Goal: Feedback & Contribution: Submit feedback/report problem

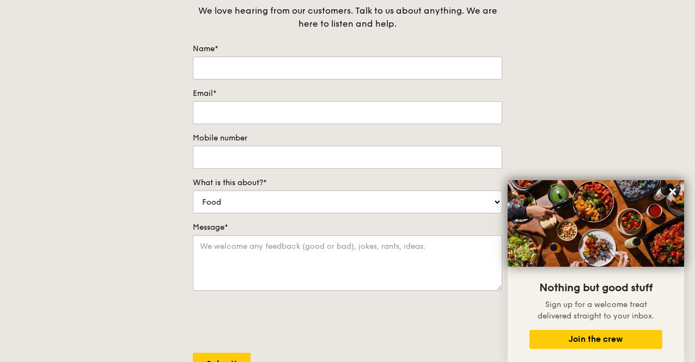
scroll to position [14, 0]
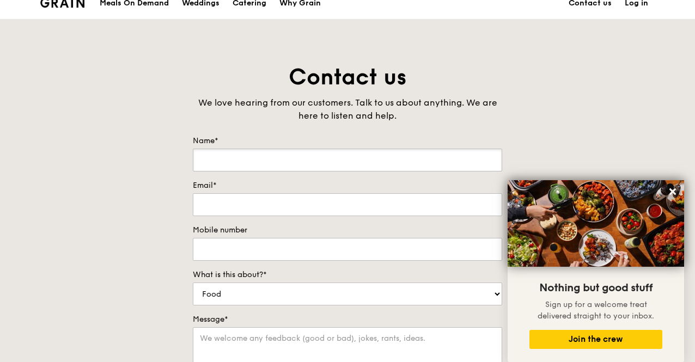
click at [217, 158] on input "Name*" at bounding box center [347, 160] width 309 height 23
type input "F"
type input "[PERSON_NAME]"
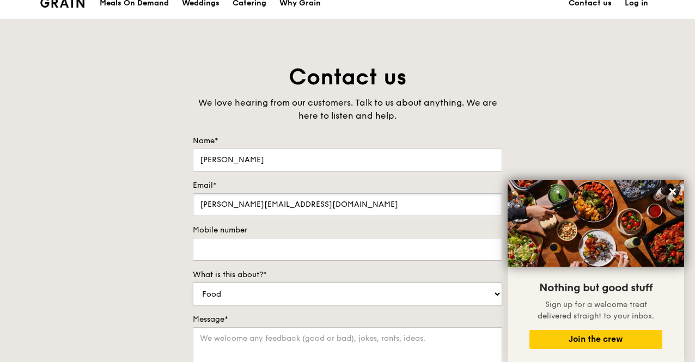
type input "[PERSON_NAME][EMAIL_ADDRESS][DOMAIN_NAME]"
click at [226, 301] on select "Food Service Billing/Payment Catering Others" at bounding box center [347, 294] width 309 height 23
select select "Billing/Payment"
click at [193, 283] on select "Food Service Billing/Payment Catering Others" at bounding box center [347, 294] width 309 height 23
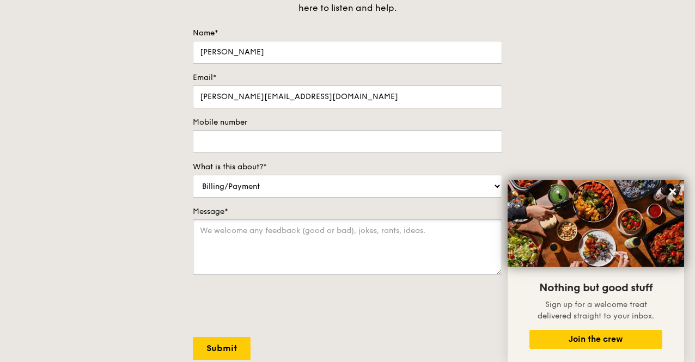
click at [242, 242] on textarea "Message*" at bounding box center [347, 248] width 309 height 56
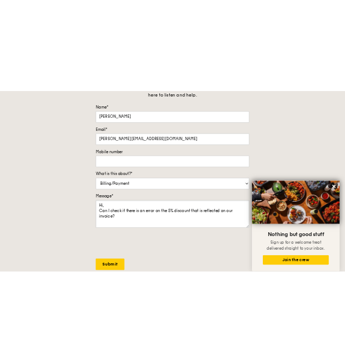
scroll to position [4, 0]
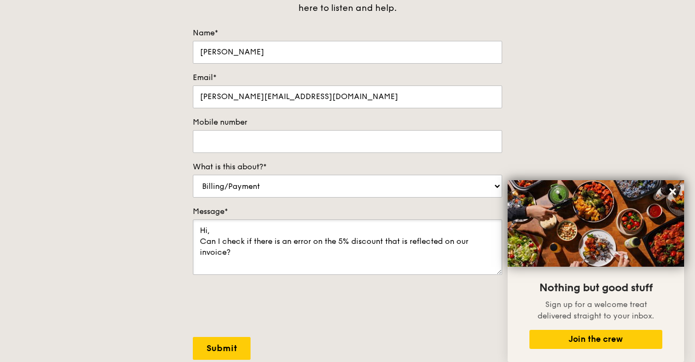
click at [314, 264] on textarea "Hi, Can I check if there is an error on the 5% discount that is reflected on ou…" at bounding box center [347, 248] width 309 height 56
click at [343, 258] on textarea "Hi, Can I check if there is an error on the 5% discount that is reflected on ou…" at bounding box center [347, 248] width 309 height 56
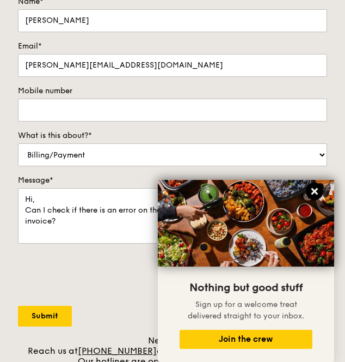
click at [314, 192] on icon at bounding box center [315, 191] width 7 height 7
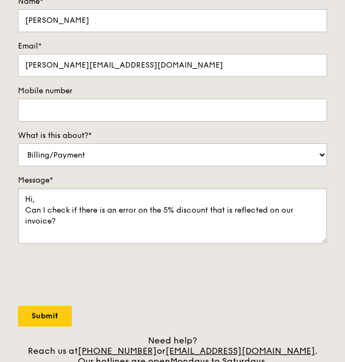
click at [130, 222] on textarea "Hi, Can I check if there is an error on the 5% discount that is reflected on ou…" at bounding box center [172, 216] width 309 height 56
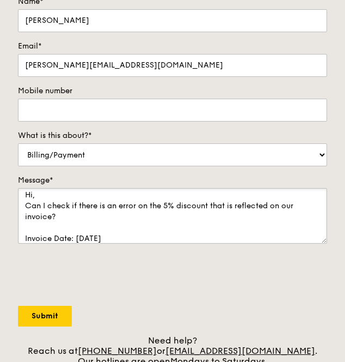
scroll to position [15, 0]
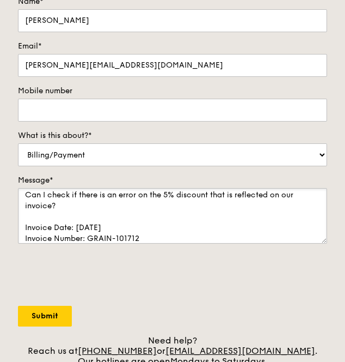
click at [154, 235] on textarea "Hi, Can I check if there is an error on the 5% discount that is reflected on ou…" at bounding box center [172, 216] width 309 height 56
click at [166, 234] on textarea "Hi, Can I check if there is an error on the 5% discount that is reflected on ou…" at bounding box center [172, 216] width 309 height 56
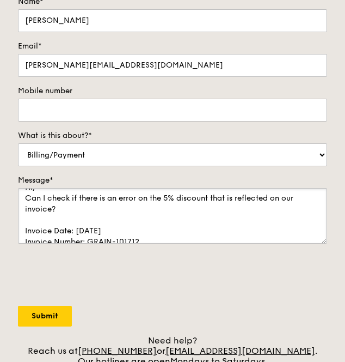
scroll to position [12, 0]
click at [214, 211] on textarea "Hi, Can I check if there is an error on the 5% discount that is reflected on ou…" at bounding box center [172, 216] width 309 height 56
click at [147, 204] on textarea "Hi, Can I check if there is an error on the 5% discount that is reflected on ou…" at bounding box center [172, 216] width 309 height 56
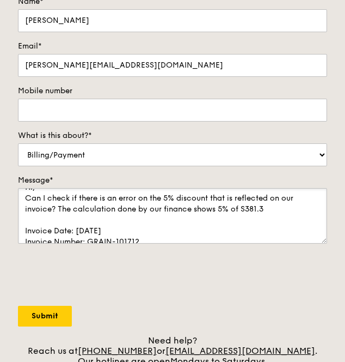
click at [278, 212] on textarea "Hi, Can I check if there is an error on the 5% discount that is reflected on ou…" at bounding box center [172, 216] width 309 height 56
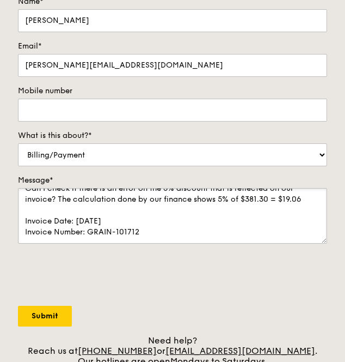
scroll to position [54, 0]
click at [224, 205] on textarea "Hi, Can I check if there is an error on the 5% discount that is reflected on ou…" at bounding box center [172, 216] width 309 height 56
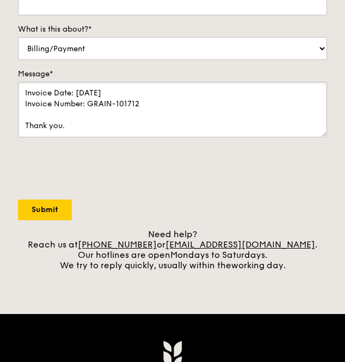
scroll to position [228, 0]
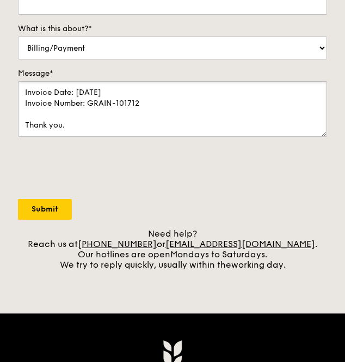
type textarea "Hi, Can I check if there is an error on the 5% discount that is reflected on ou…"
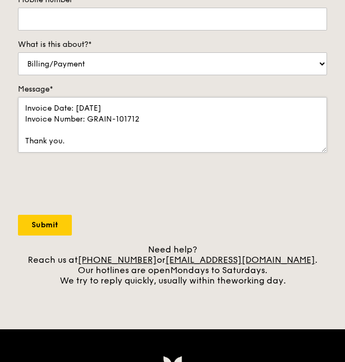
scroll to position [212, 0]
click at [41, 224] on input "Submit" at bounding box center [45, 225] width 54 height 21
select select "Food"
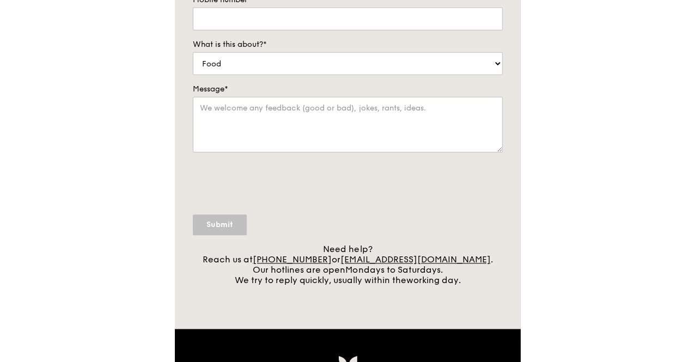
scroll to position [0, 0]
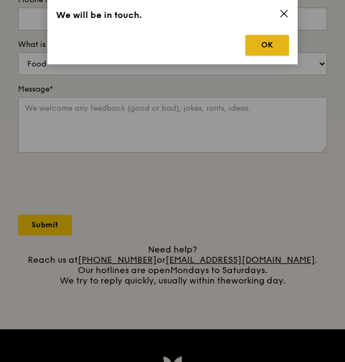
click at [272, 53] on button "OK" at bounding box center [268, 45] width 44 height 21
click at [268, 46] on button "OK" at bounding box center [268, 45] width 44 height 21
